Goal: Find specific page/section: Find specific page/section

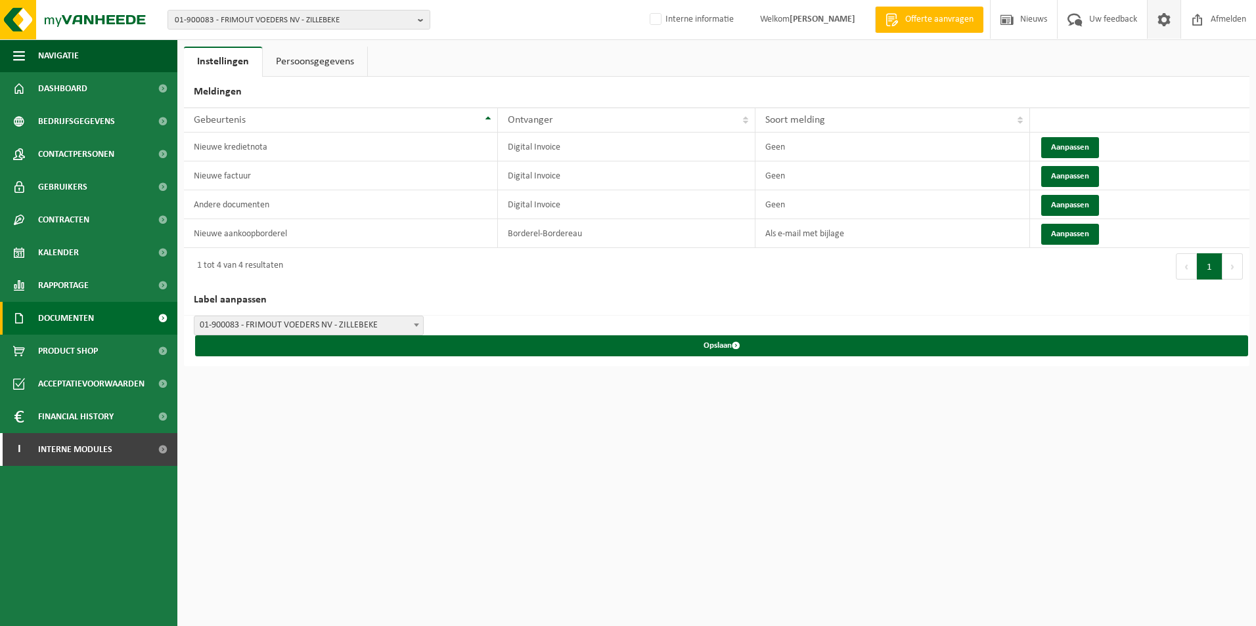
click at [99, 317] on link "Documenten" at bounding box center [88, 318] width 177 height 33
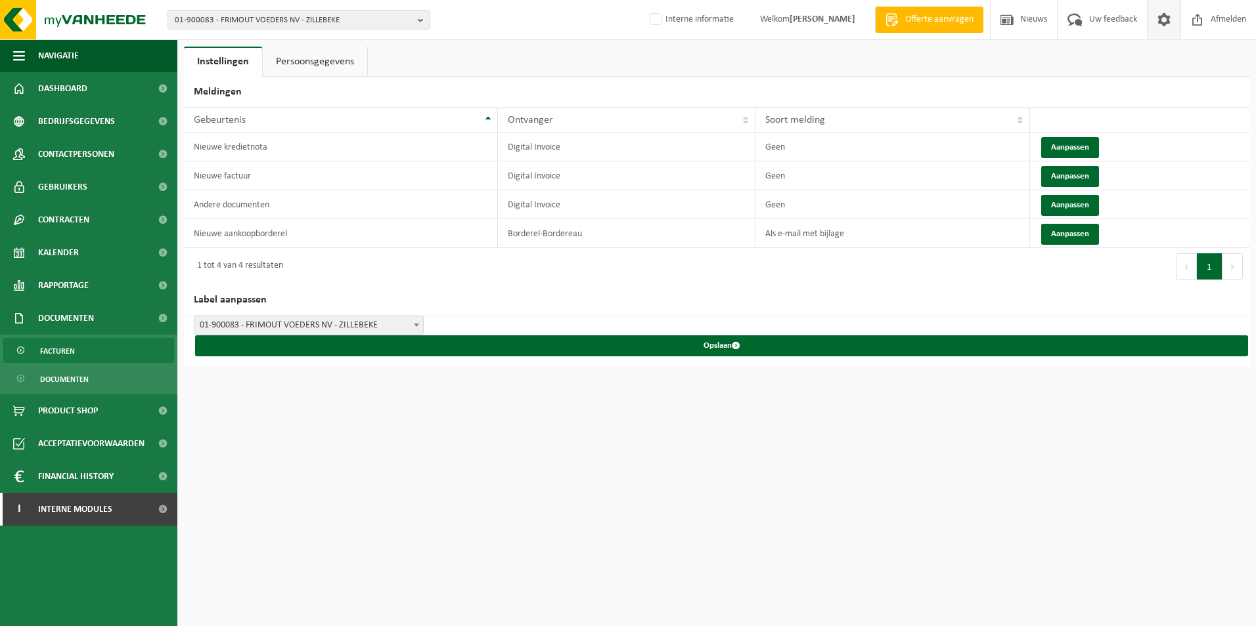
click at [70, 351] on span "Facturen" at bounding box center [57, 351] width 35 height 25
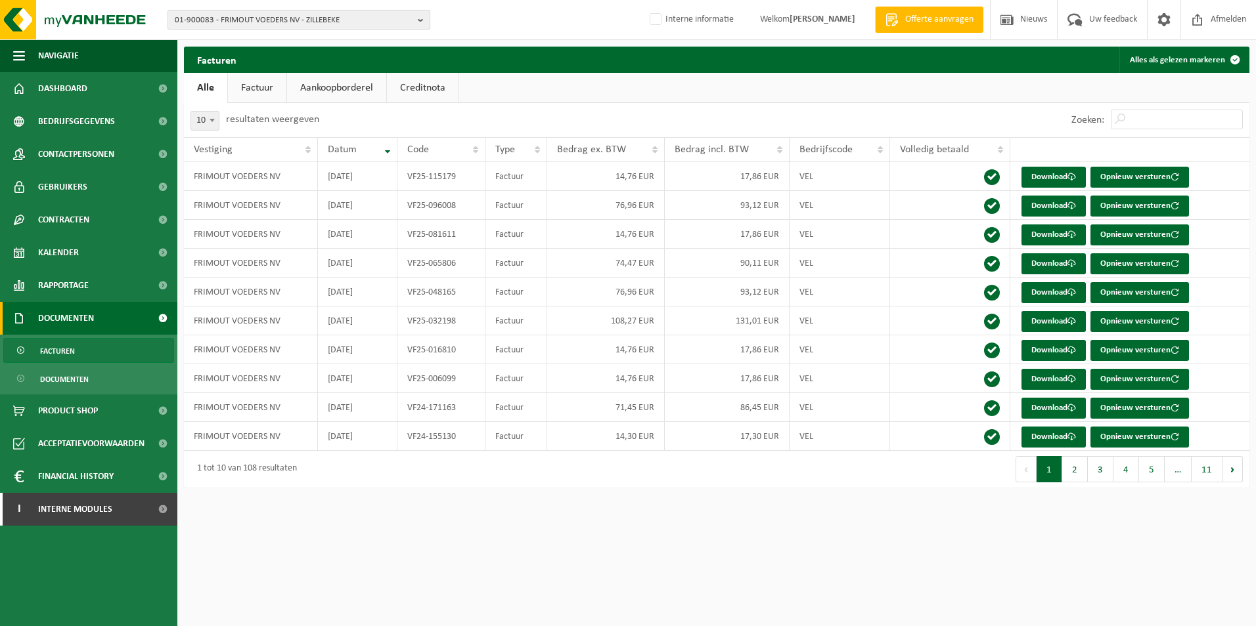
click at [210, 20] on span "01-900083 - FRIMOUT VOEDERS NV - ZILLEBEKE" at bounding box center [294, 21] width 238 height 20
paste input "10-961547"
type input "10-961547"
click at [216, 60] on strong "10-961547 - DAR-DECO SRL - RIXENSART" at bounding box center [245, 60] width 141 height 10
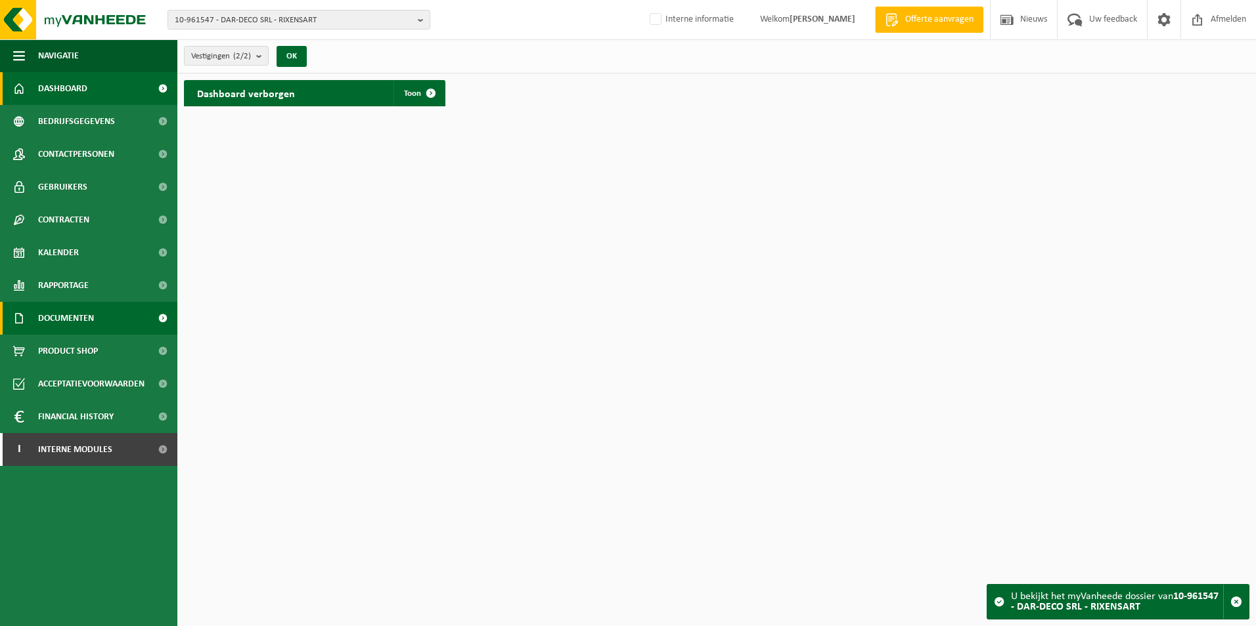
click at [82, 320] on span "Documenten" at bounding box center [66, 318] width 56 height 33
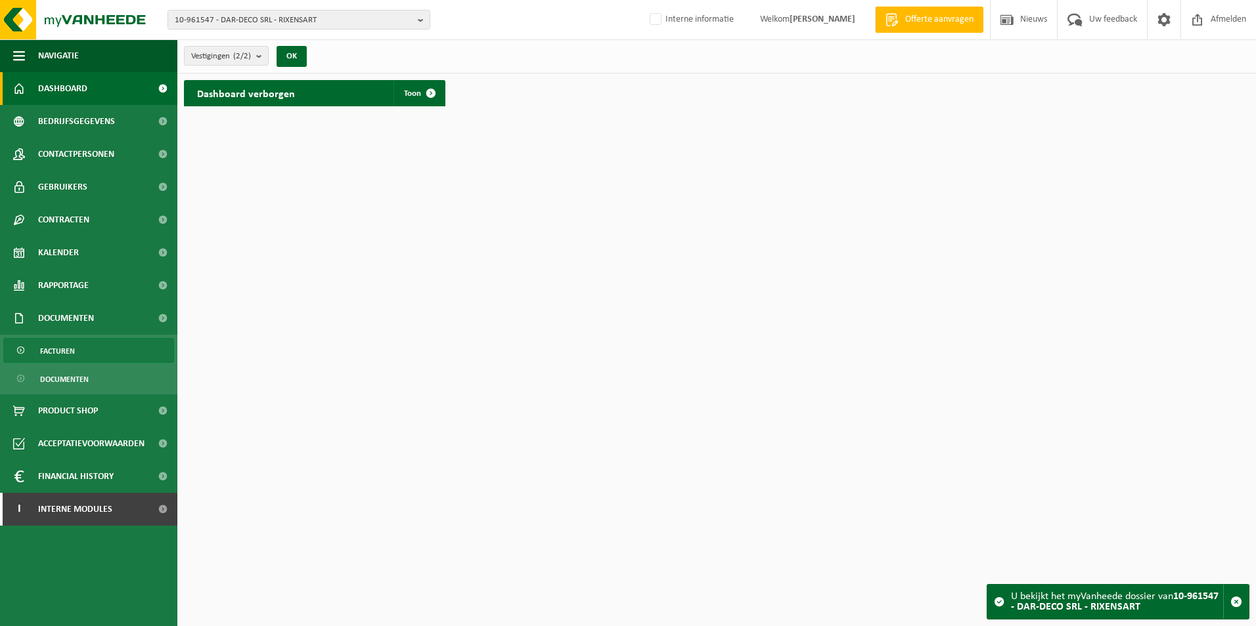
click at [72, 348] on span "Facturen" at bounding box center [57, 351] width 35 height 25
